Goal: Find specific page/section: Find specific page/section

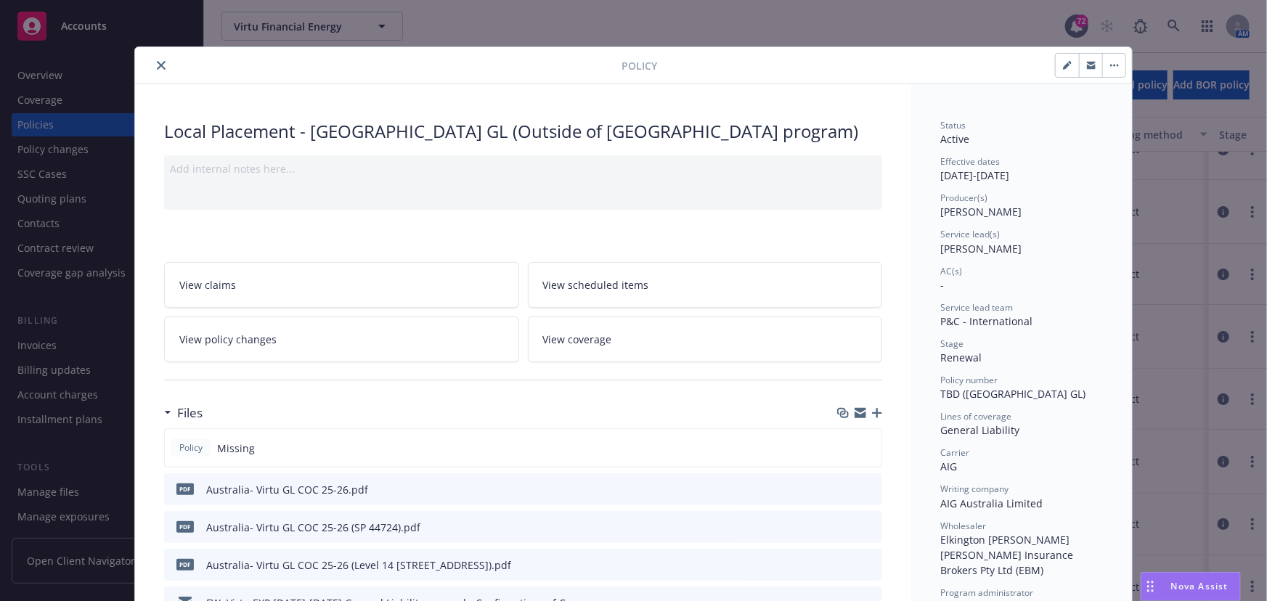
click at [157, 65] on icon "close" at bounding box center [161, 65] width 9 height 9
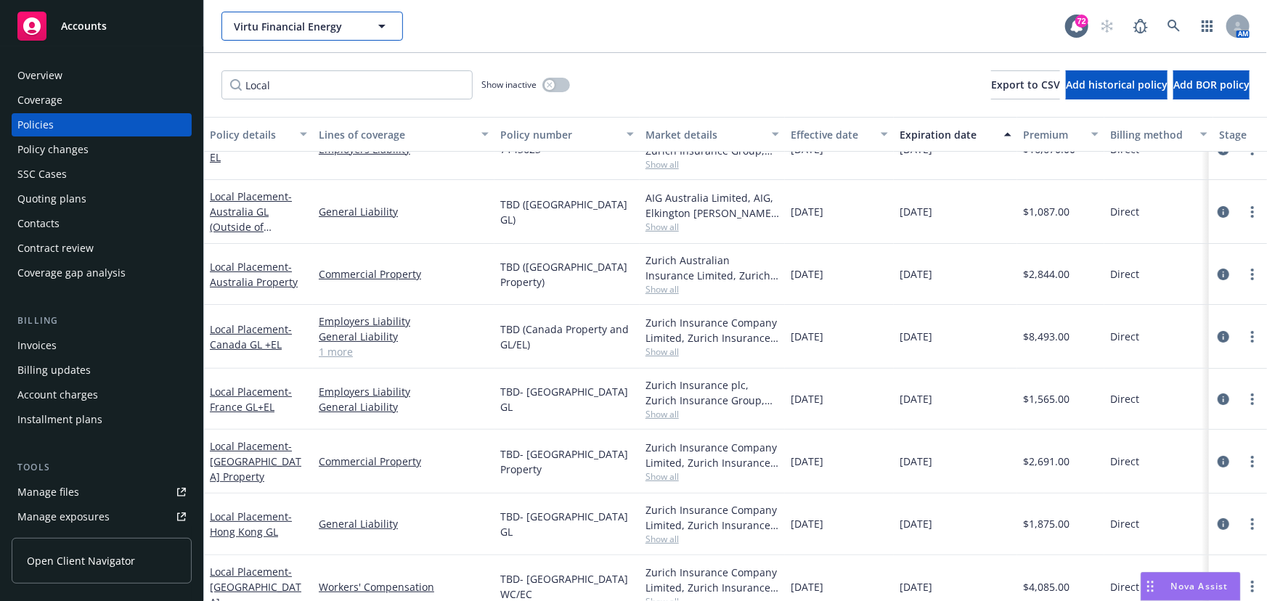
click at [277, 29] on span "Virtu Financial Energy" at bounding box center [297, 26] width 126 height 15
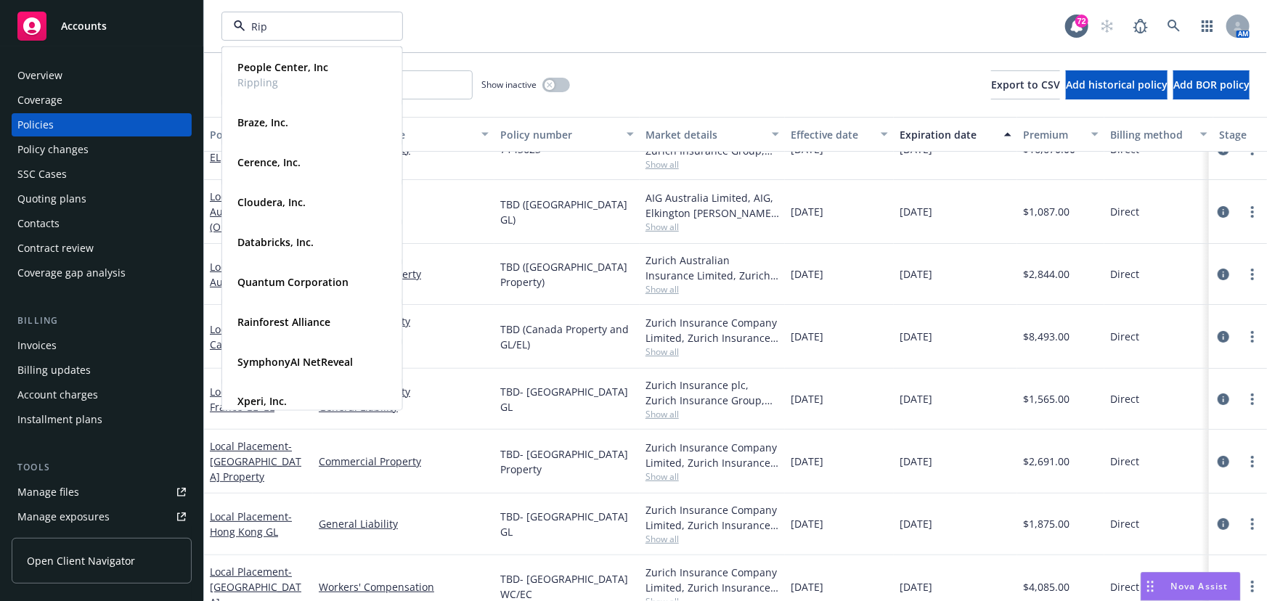
type input "[PERSON_NAME]"
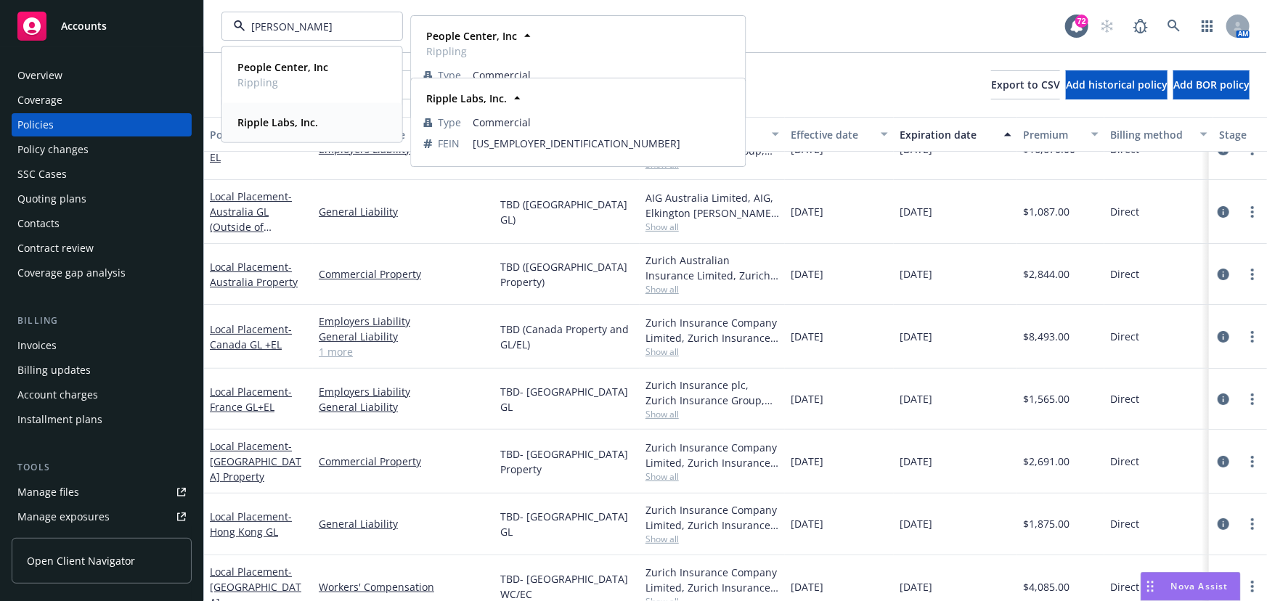
click at [269, 127] on strong "Ripple Labs, Inc." at bounding box center [277, 122] width 81 height 14
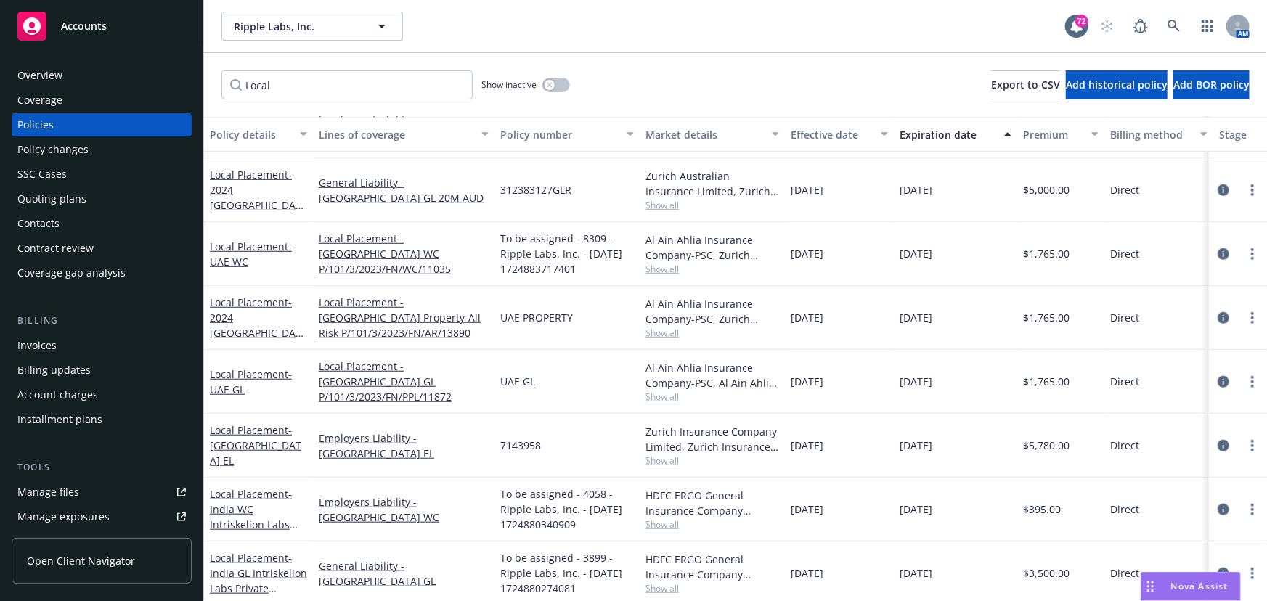
scroll to position [533, 0]
